Goal: Information Seeking & Learning: Check status

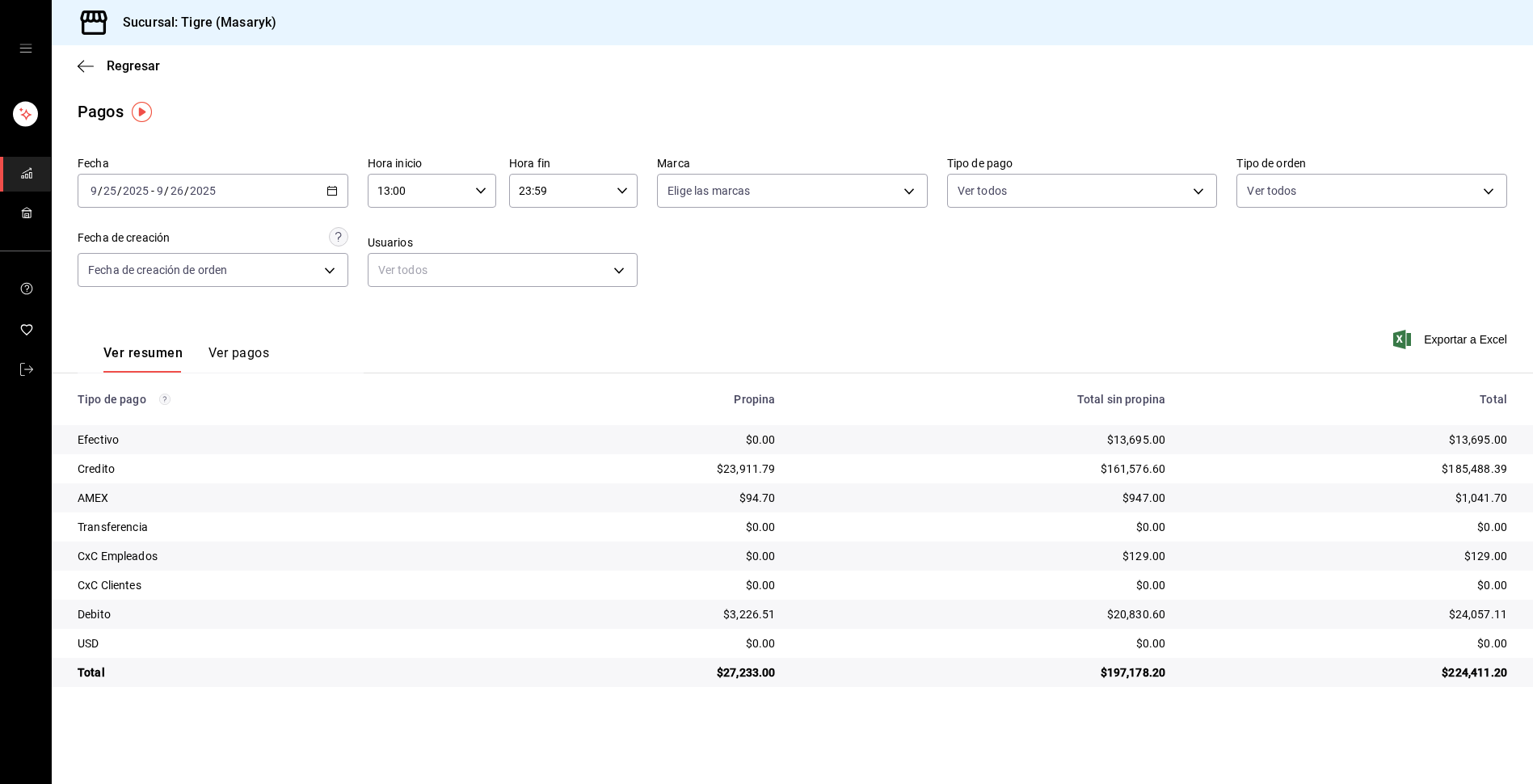
click at [325, 182] on div "[DATE] [DATE] - [DATE] [DATE]" at bounding box center [213, 190] width 271 height 34
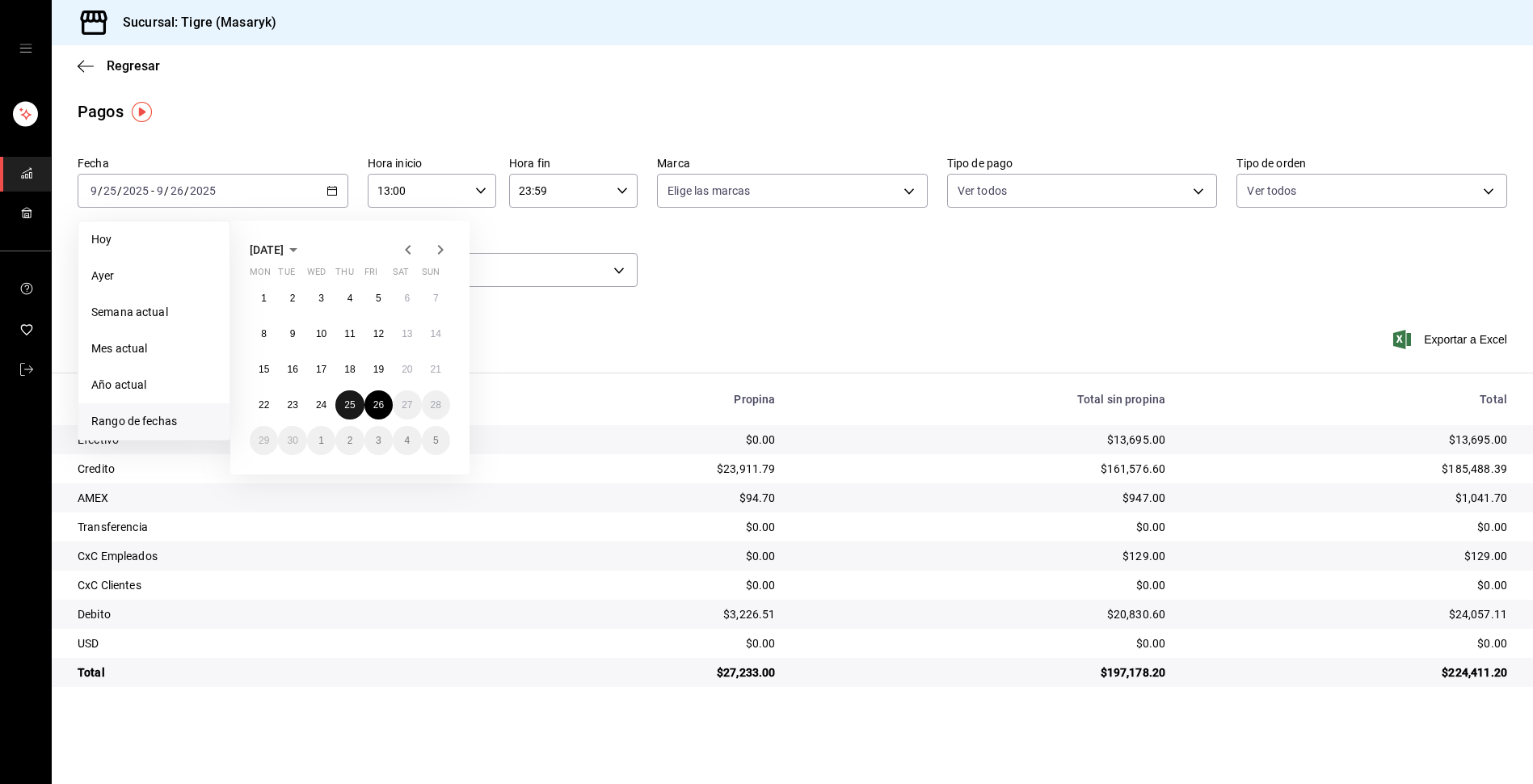
click at [345, 405] on abbr "25" at bounding box center [350, 404] width 10 height 11
click at [390, 401] on button "26" at bounding box center [378, 405] width 28 height 29
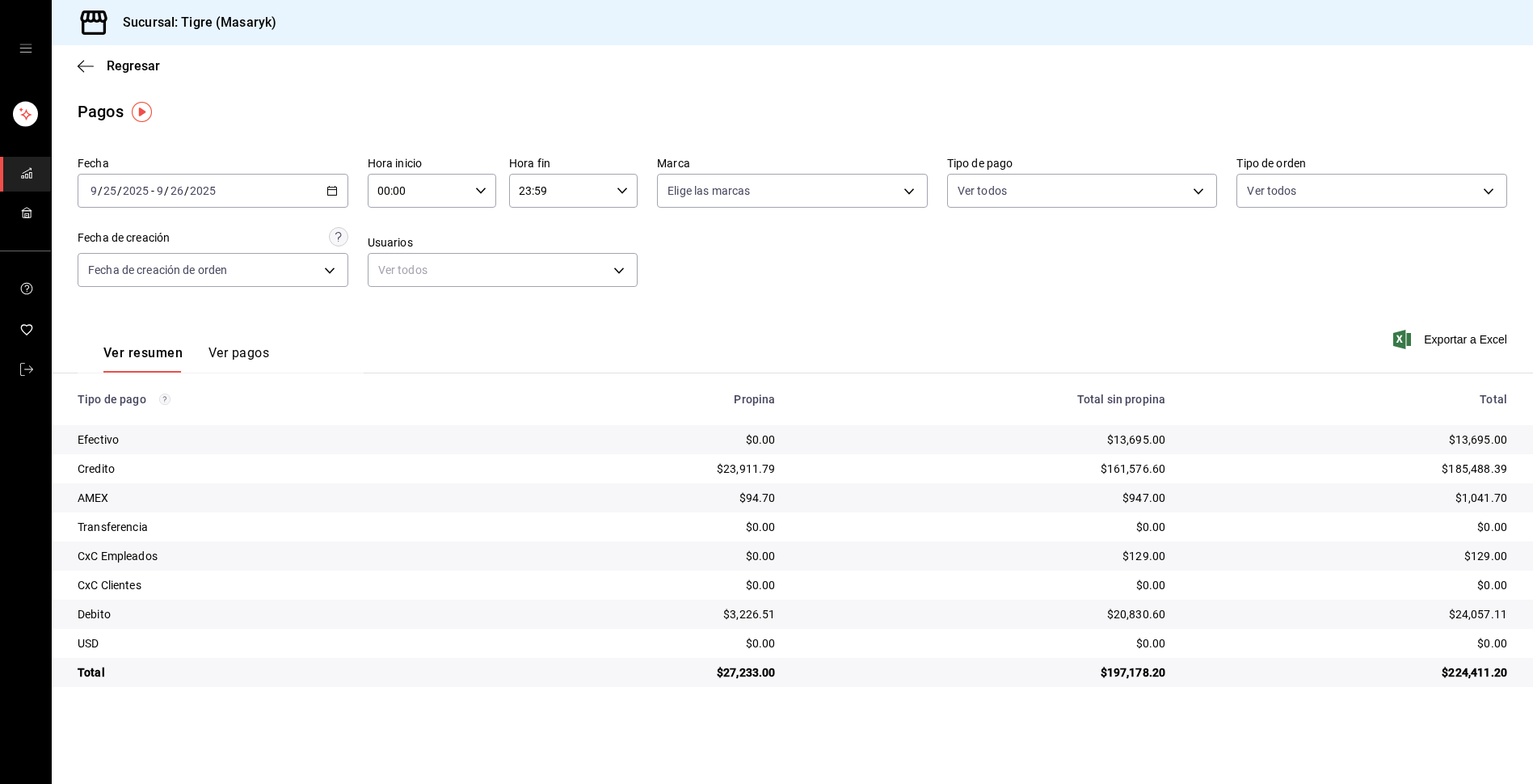
click at [482, 174] on div "00:00 Hora inicio" at bounding box center [431, 190] width 128 height 34
click at [407, 332] on button "05" at bounding box center [400, 345] width 58 height 32
type input "05:00"
click at [477, 236] on span "00" at bounding box center [464, 231] width 39 height 13
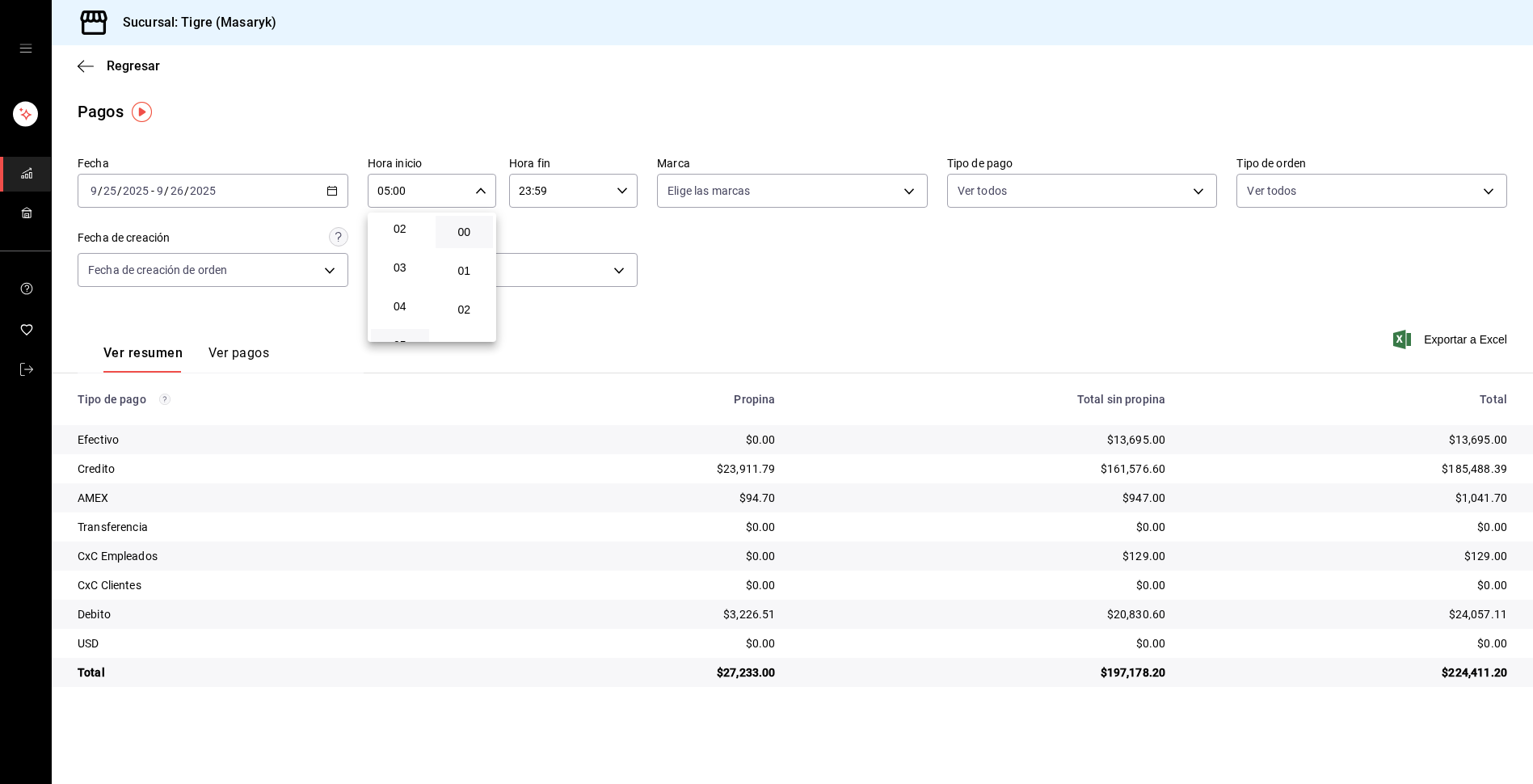
click at [627, 192] on div at bounding box center [766, 392] width 1533 height 784
click at [618, 192] on icon "button" at bounding box center [622, 190] width 11 height 11
click at [549, 274] on span "05" at bounding box center [542, 270] width 39 height 13
click at [607, 232] on span "00" at bounding box center [607, 231] width 39 height 13
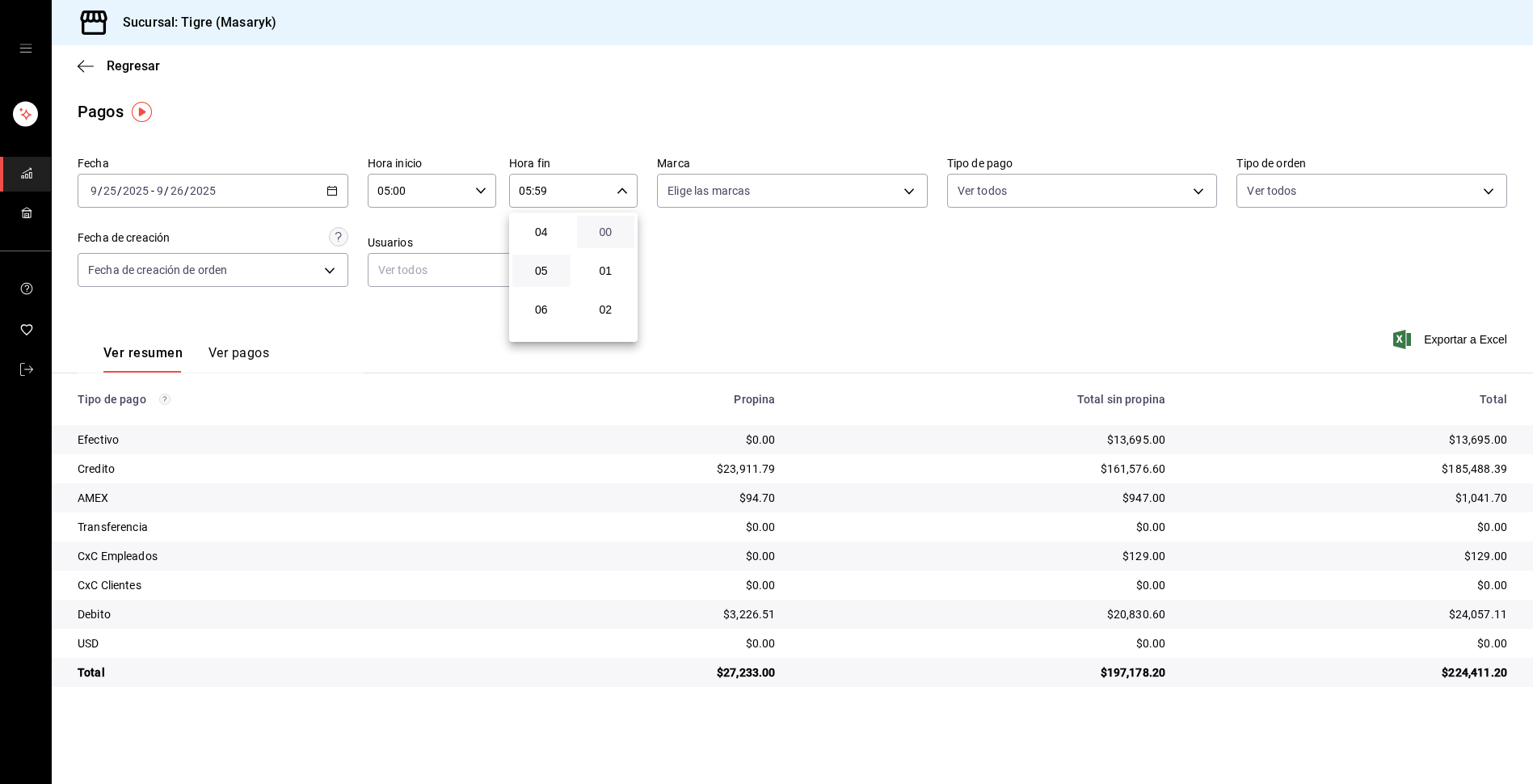
type input "05:00"
click at [878, 289] on div at bounding box center [766, 392] width 1533 height 784
click at [754, 682] on td "$27,233.00" at bounding box center [644, 672] width 288 height 29
click at [823, 668] on div "$197,178.20" at bounding box center [983, 672] width 364 height 16
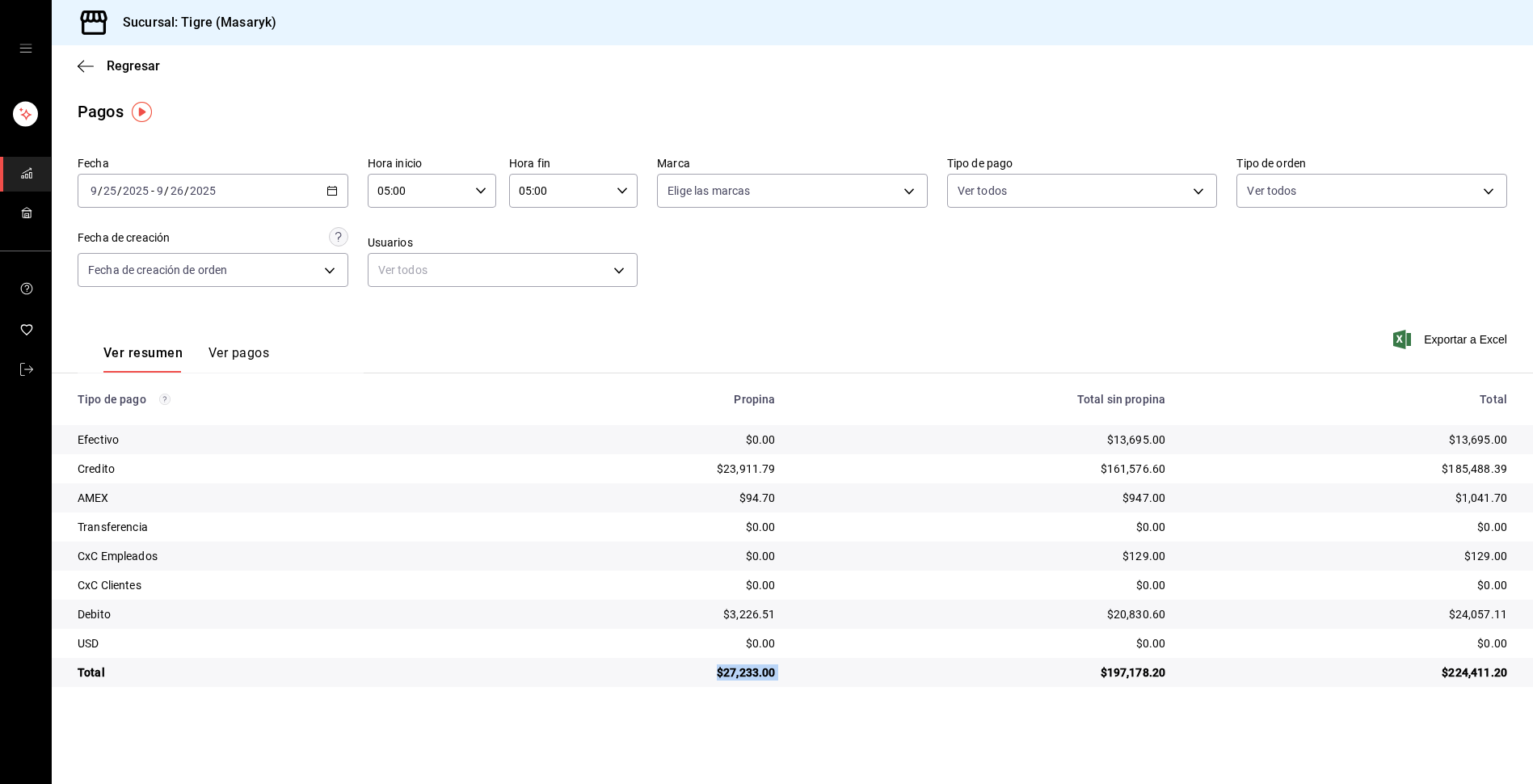
drag, startPoint x: 799, startPoint y: 676, endPoint x: 688, endPoint y: 673, distance: 111.0
click at [688, 673] on tr "Total $27,233.00 $197,178.20 $224,411.20" at bounding box center [792, 672] width 1481 height 29
click at [1144, 656] on td "$0.00" at bounding box center [983, 643] width 390 height 29
click at [1137, 672] on div "$197,178.20" at bounding box center [983, 672] width 364 height 16
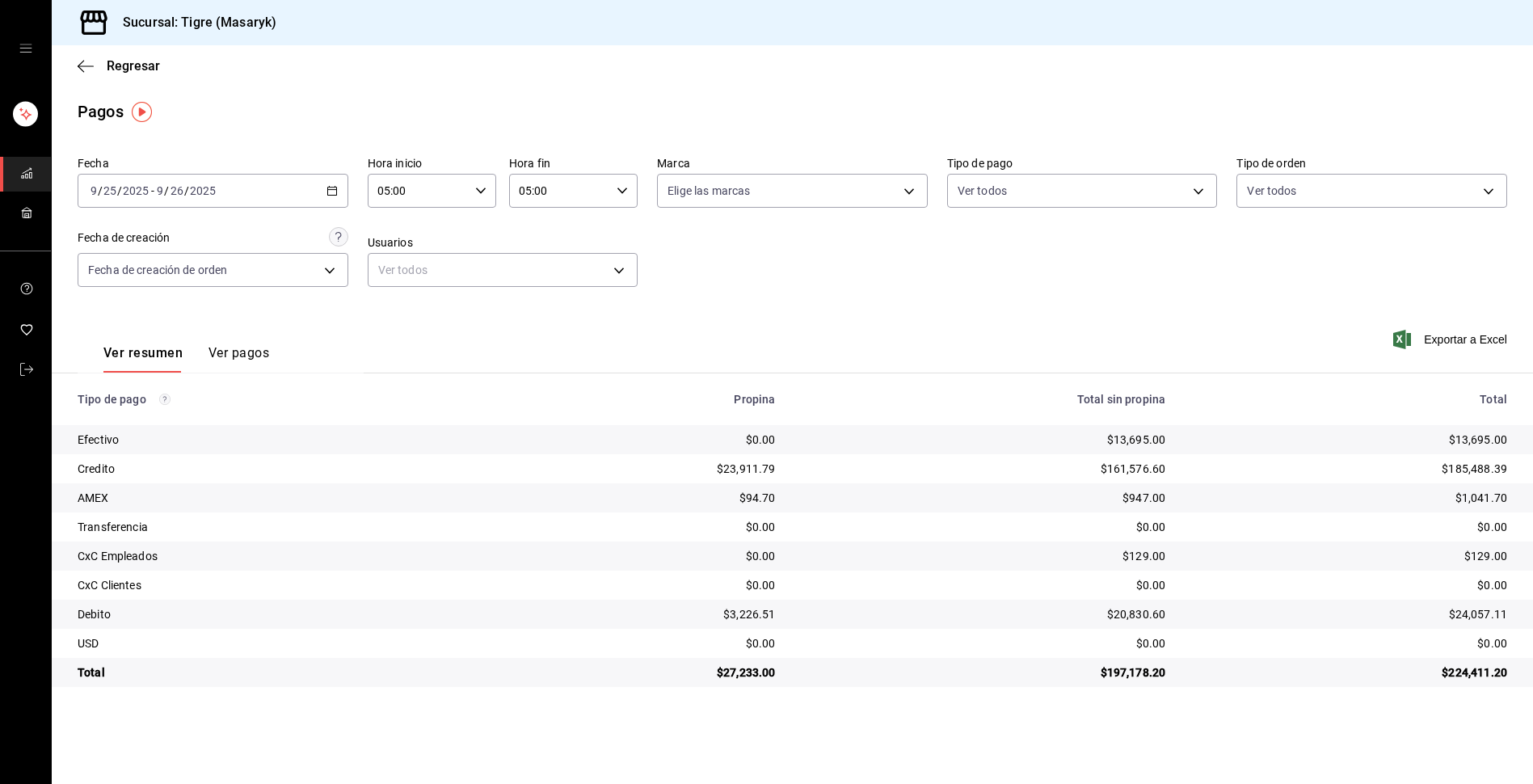
click at [943, 602] on td "$20,830.60" at bounding box center [983, 614] width 390 height 29
